Goal: Browse casually: Explore the website without a specific task or goal

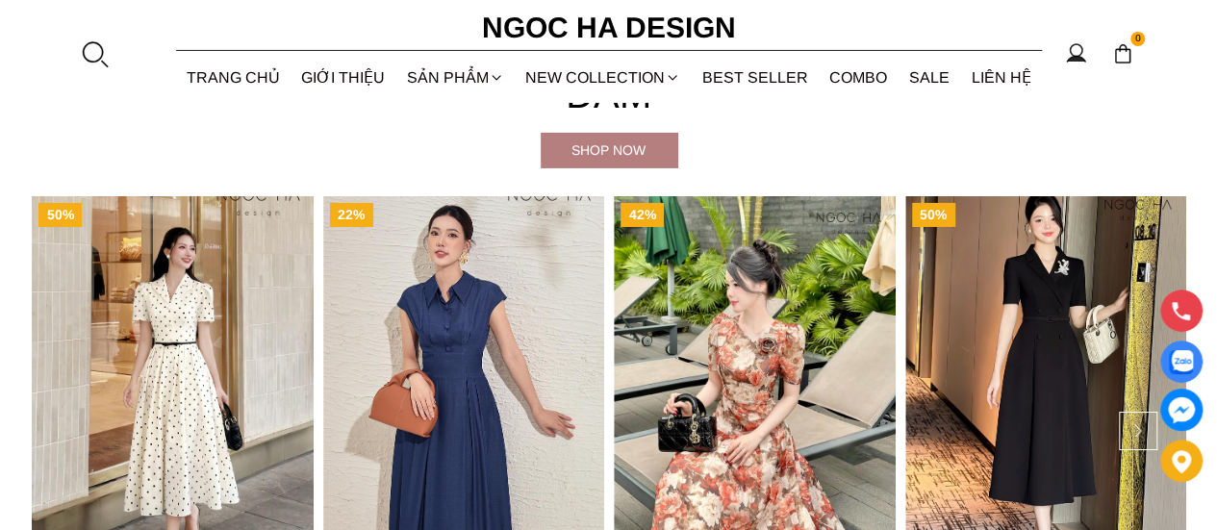
scroll to position [3148, 0]
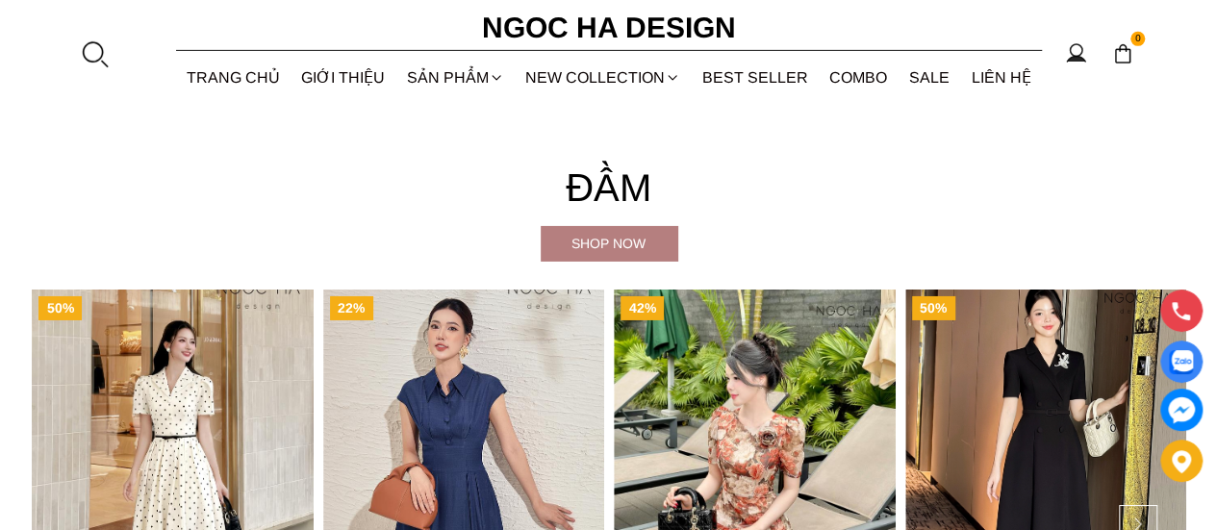
click at [616, 250] on div "Shop now" at bounding box center [609, 243] width 137 height 21
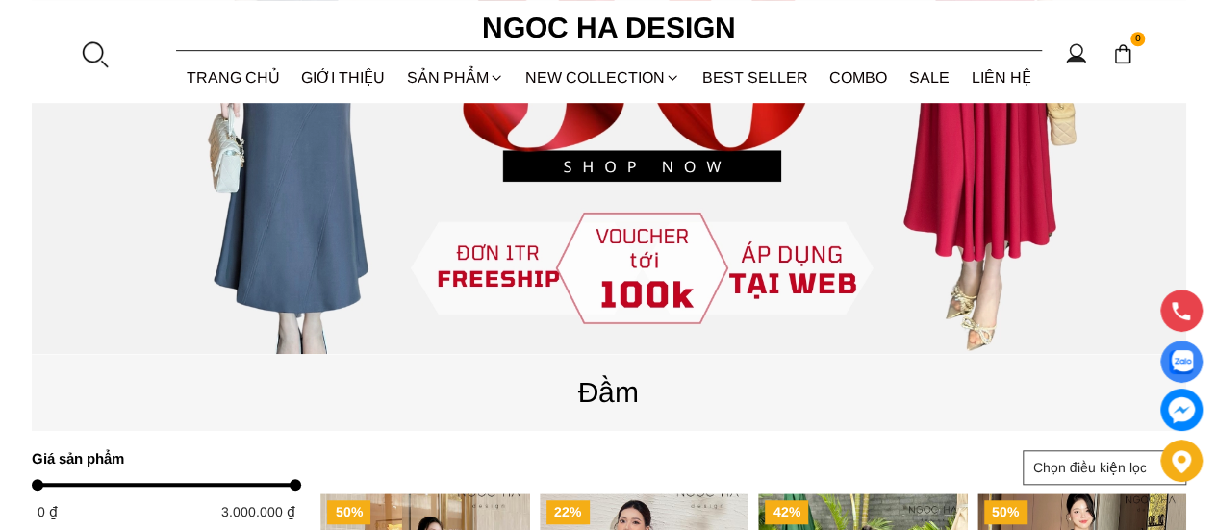
scroll to position [444, 0]
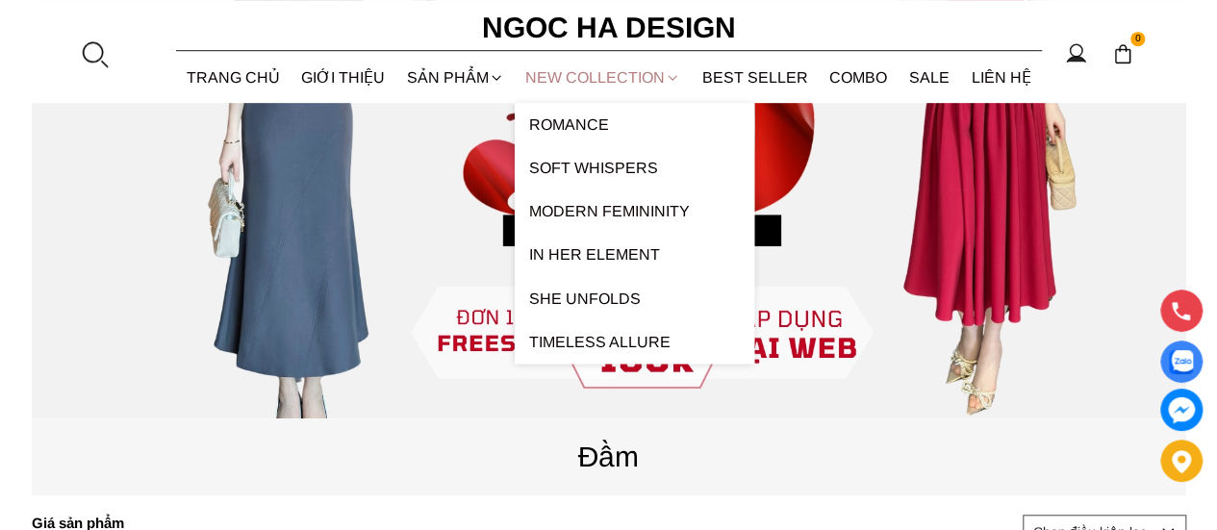
click at [591, 60] on link "NEW COLLECTION" at bounding box center [603, 77] width 177 height 51
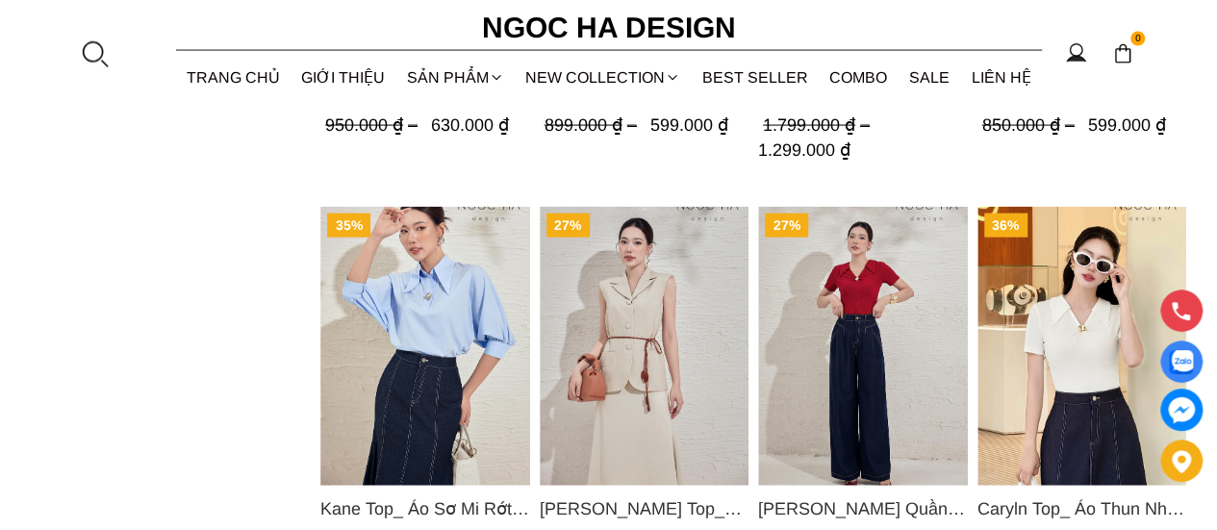
scroll to position [1982, 0]
click at [341, 299] on img "Product image - Kane Top_ Áo Sơ Mi Rớt Vai Cổ Trụ Màu Xanh A1075" at bounding box center [425, 345] width 210 height 279
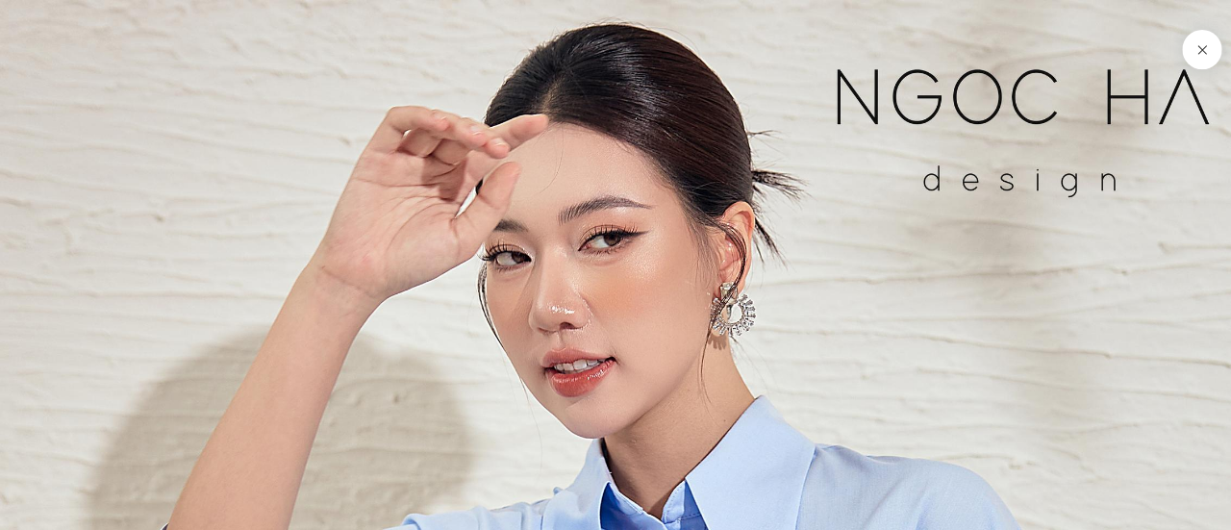
scroll to position [1822, 0]
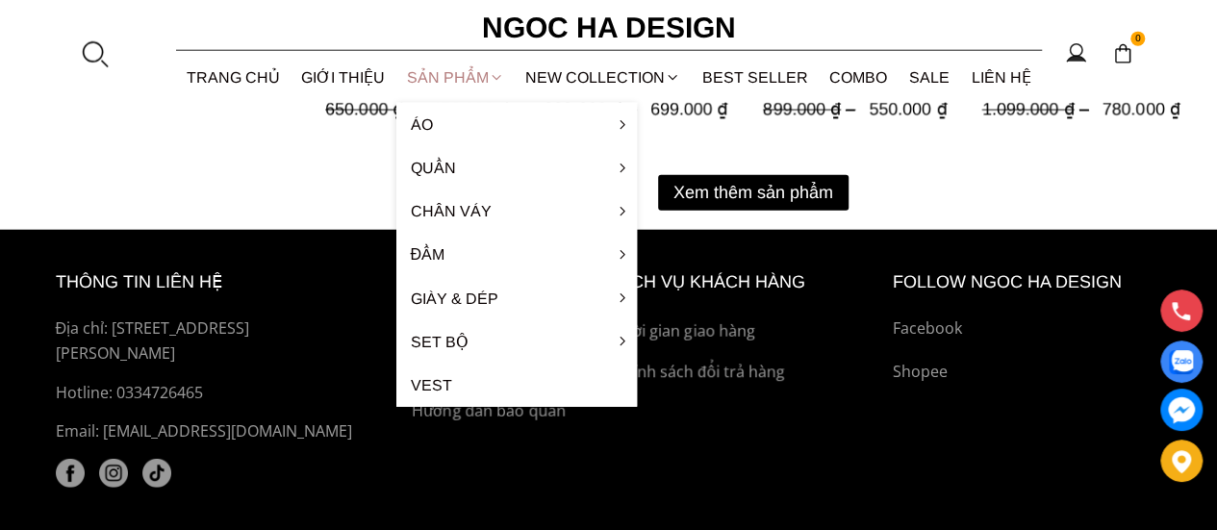
scroll to position [2254, 0]
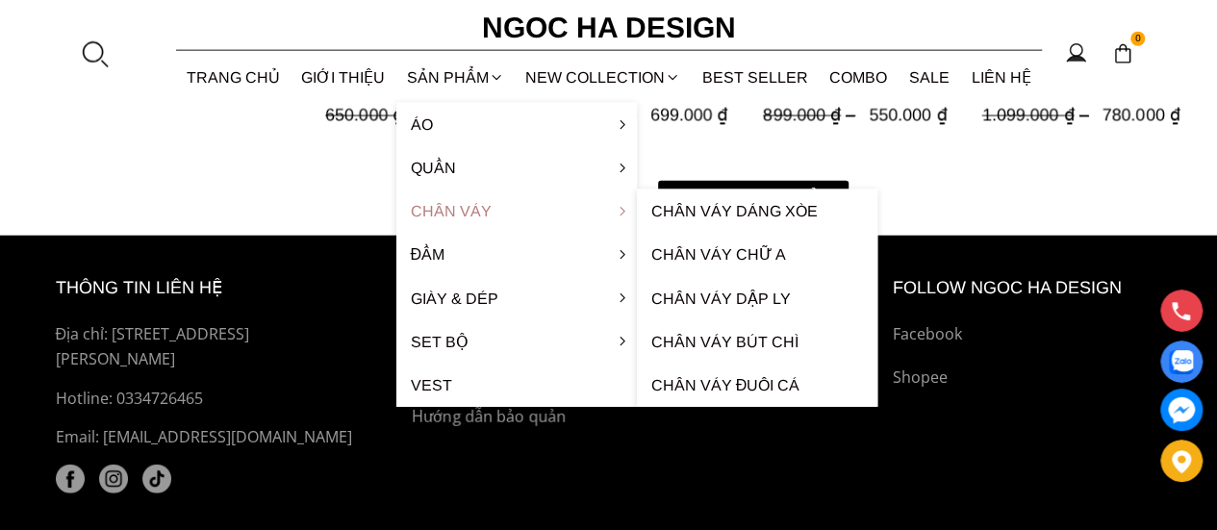
click at [418, 222] on link "Chân váy" at bounding box center [516, 211] width 241 height 43
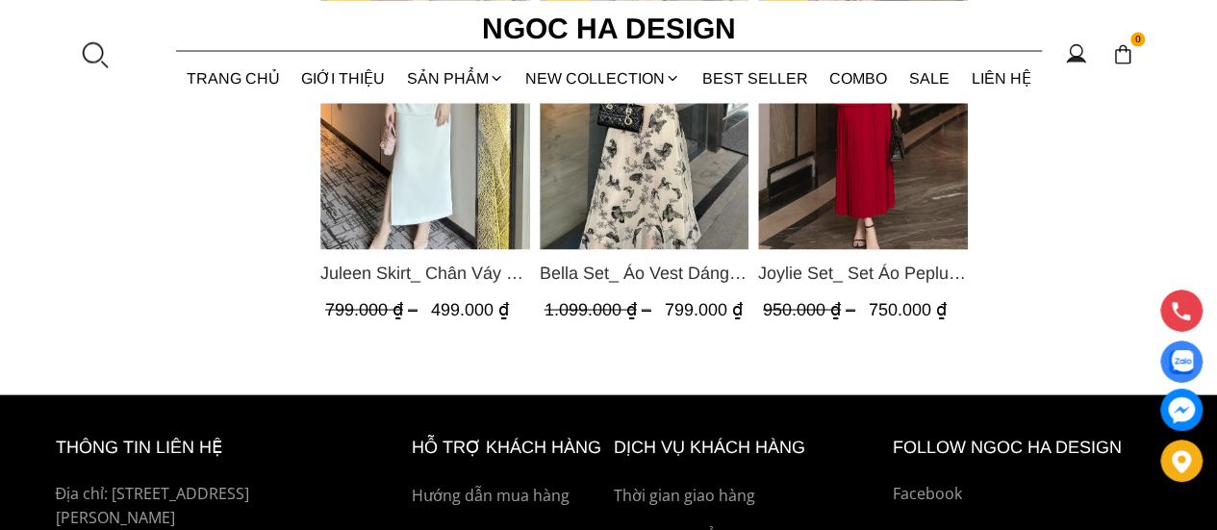
scroll to position [1789, 0]
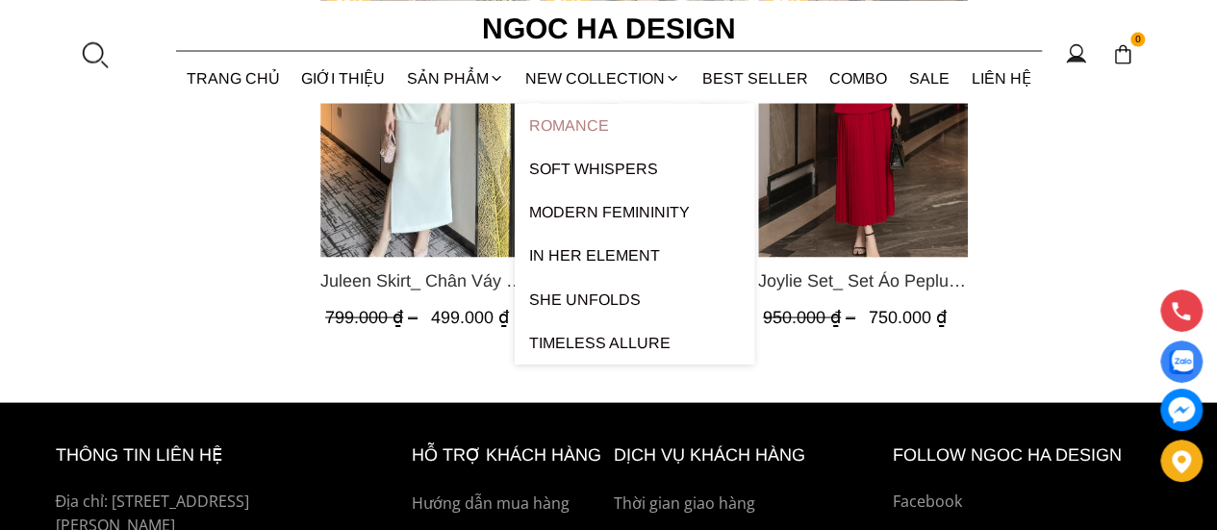
click at [543, 113] on link "ROMANCE" at bounding box center [635, 124] width 240 height 43
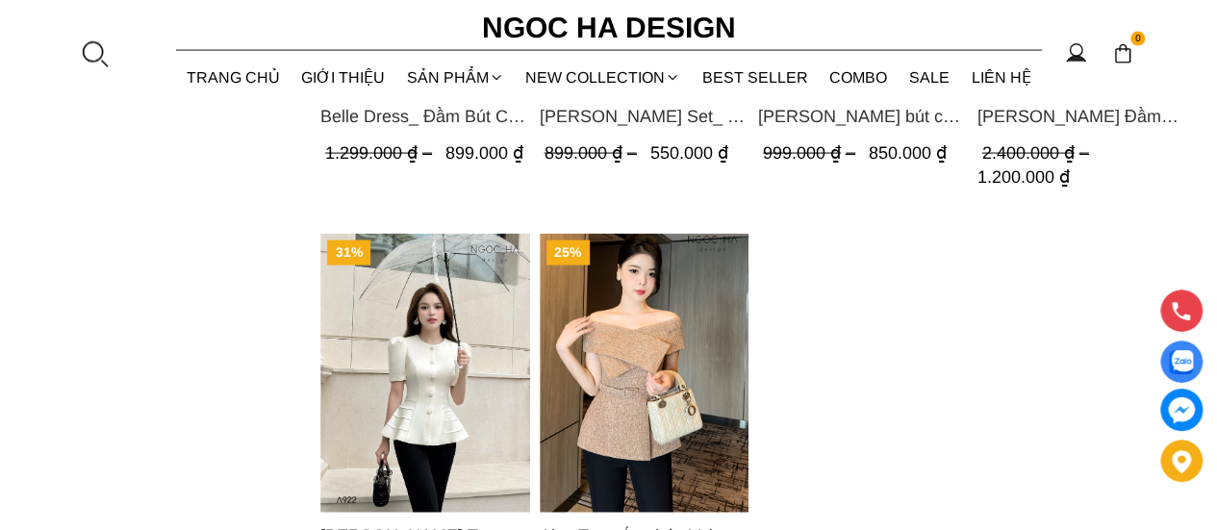
scroll to position [1977, 0]
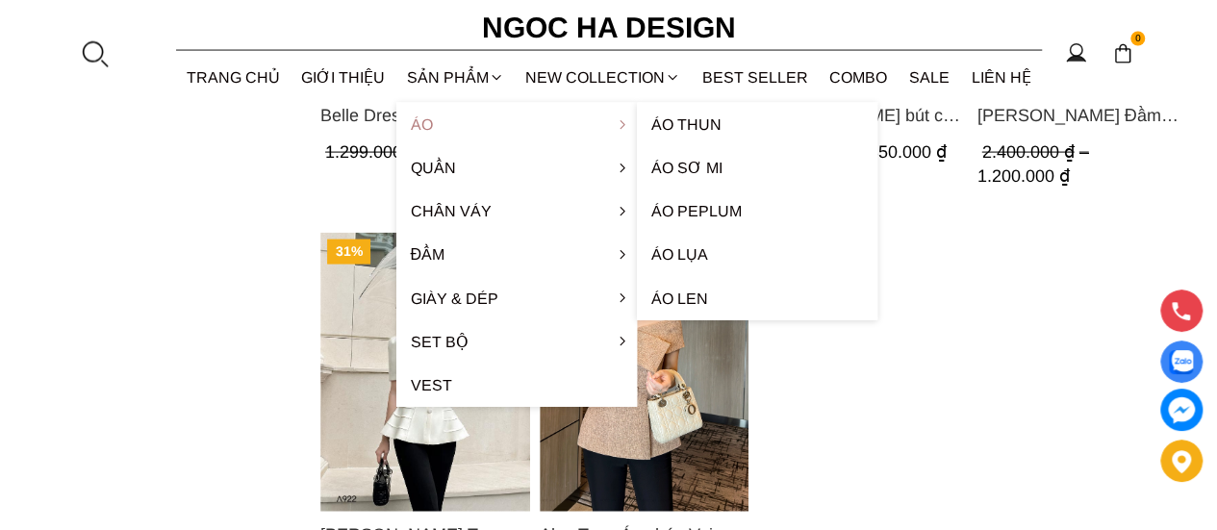
click at [425, 123] on link "Áo" at bounding box center [516, 124] width 241 height 43
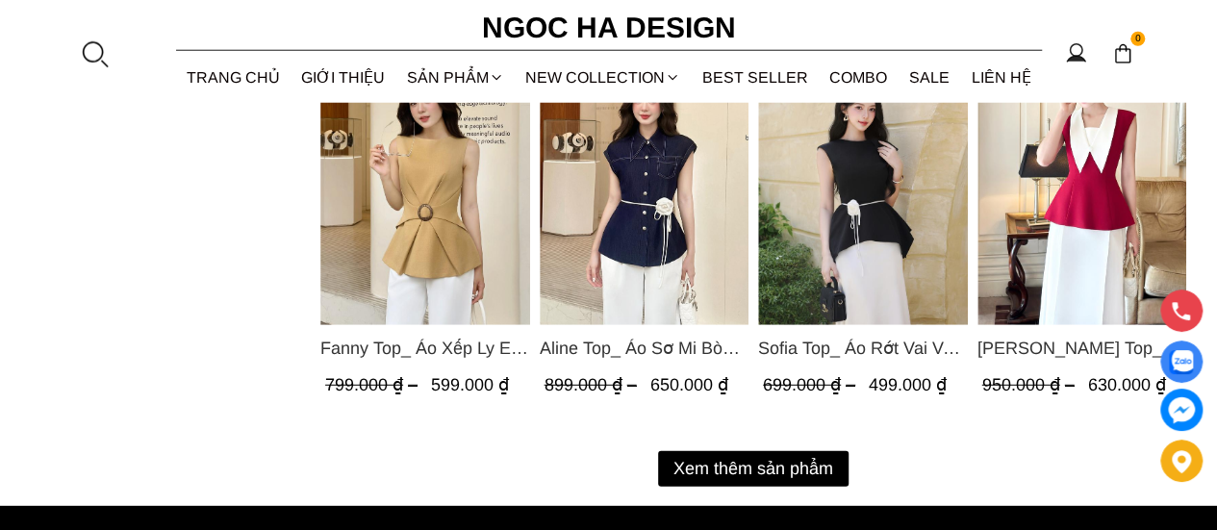
scroll to position [2518, 0]
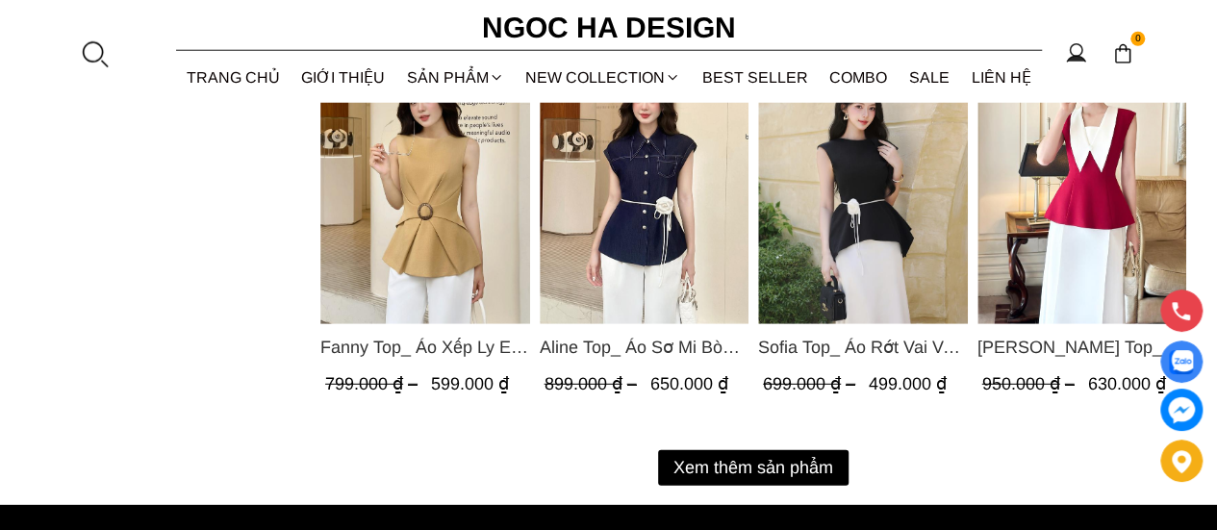
click at [721, 459] on button "Xem thêm sản phẩm" at bounding box center [753, 468] width 190 height 36
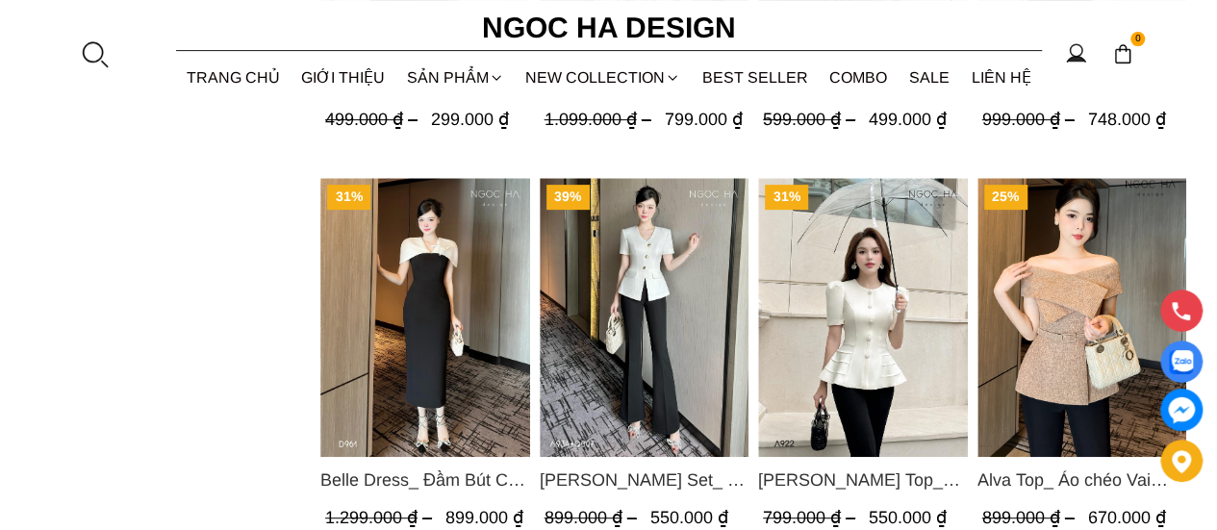
scroll to position [3975, 0]
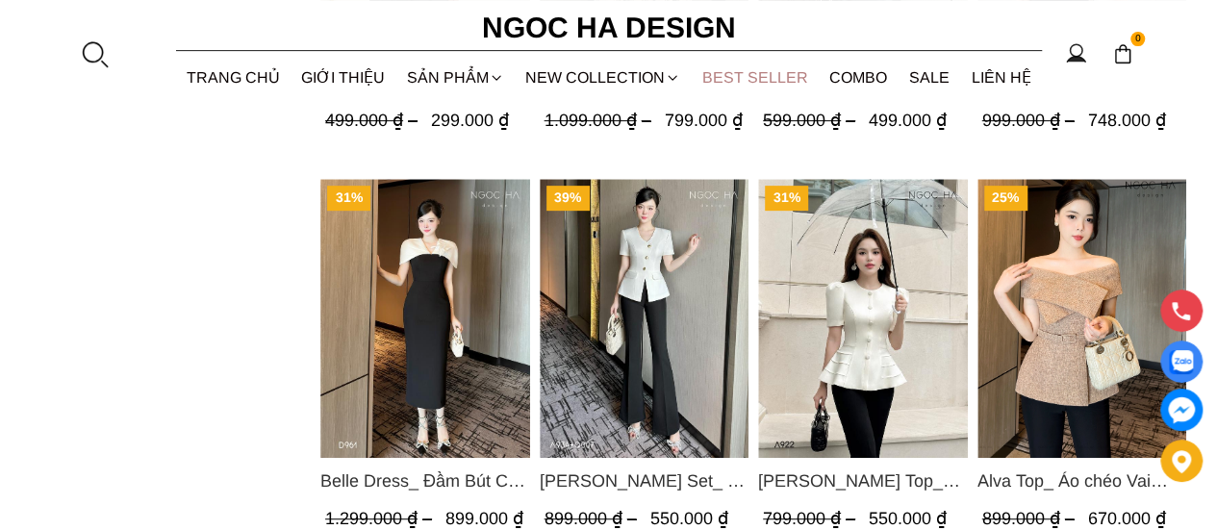
click at [720, 68] on link "BEST SELLER" at bounding box center [756, 77] width 128 height 51
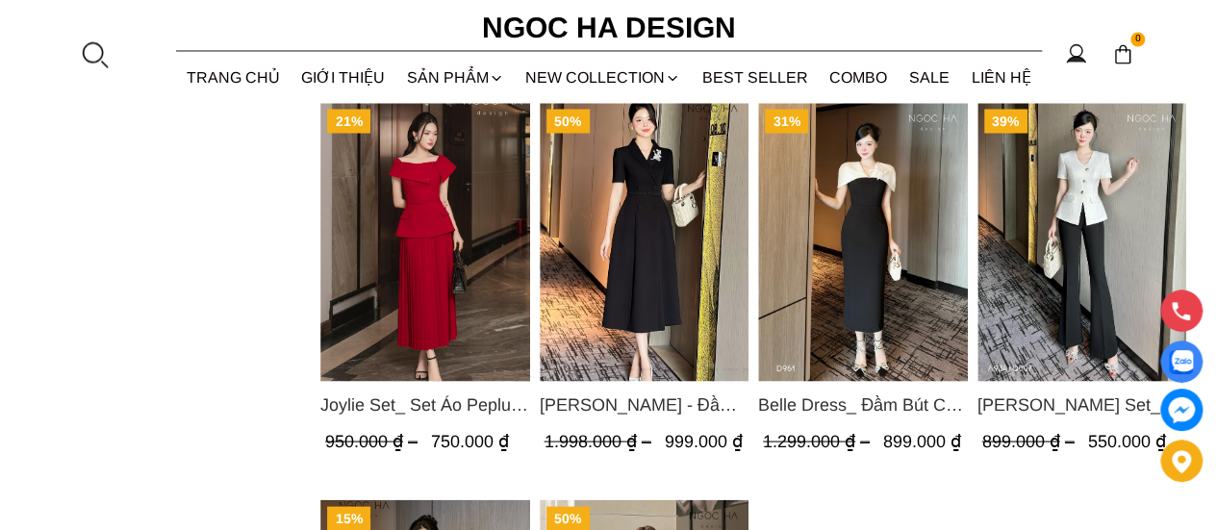
scroll to position [1991, 0]
